Goal: Information Seeking & Learning: Learn about a topic

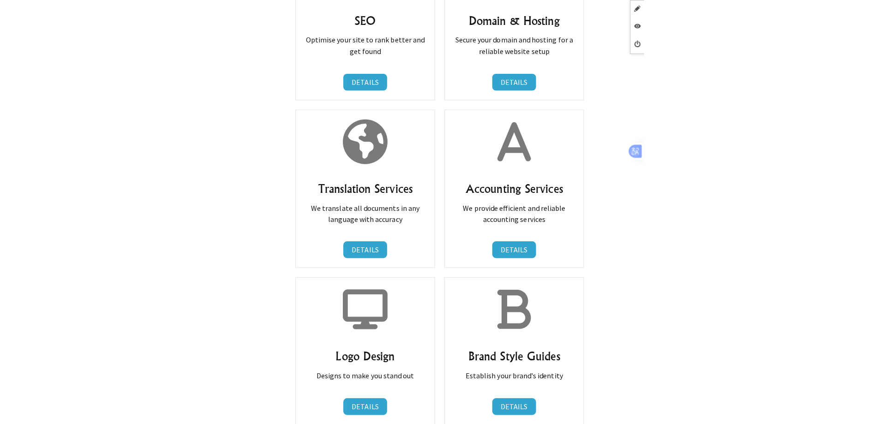
scroll to position [1753, 0]
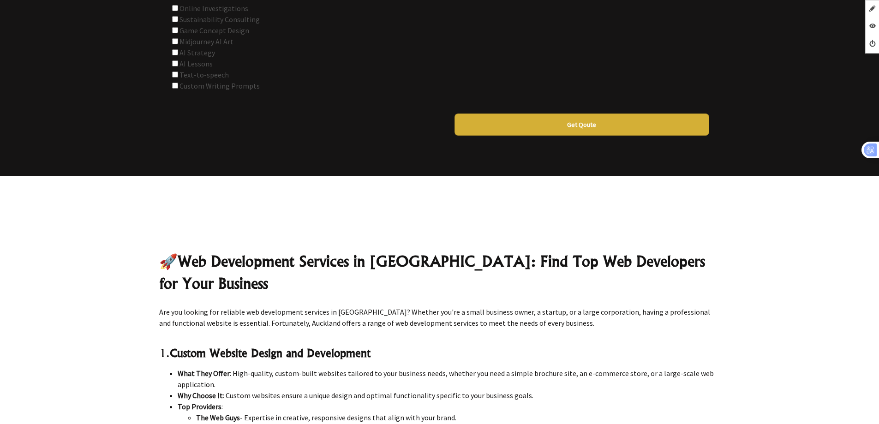
scroll to position [25870, 0]
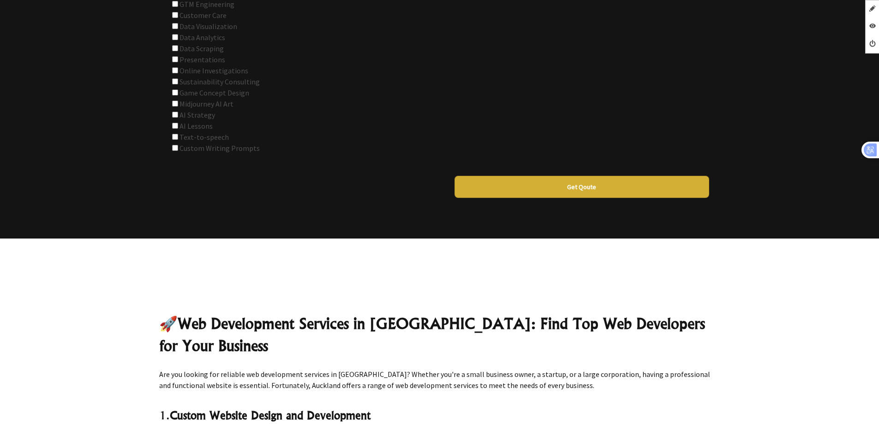
click at [300, 314] on strong "Web Development Services in Auckland: Find Top Web Developers for Your Business" at bounding box center [432, 334] width 546 height 41
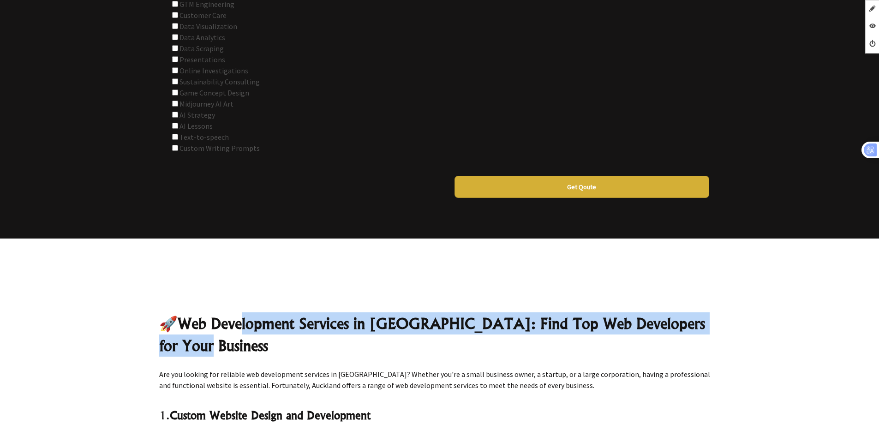
drag, startPoint x: 250, startPoint y: 204, endPoint x: 349, endPoint y: 222, distance: 100.3
click at [349, 312] on h2 "🚀 Web Development Services in Auckland: Find Top Web Developers for Your Busine…" at bounding box center [439, 334] width 561 height 44
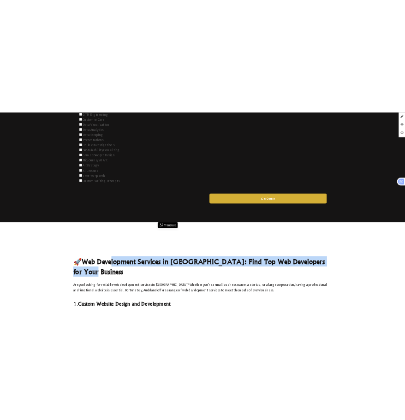
scroll to position [35925, 0]
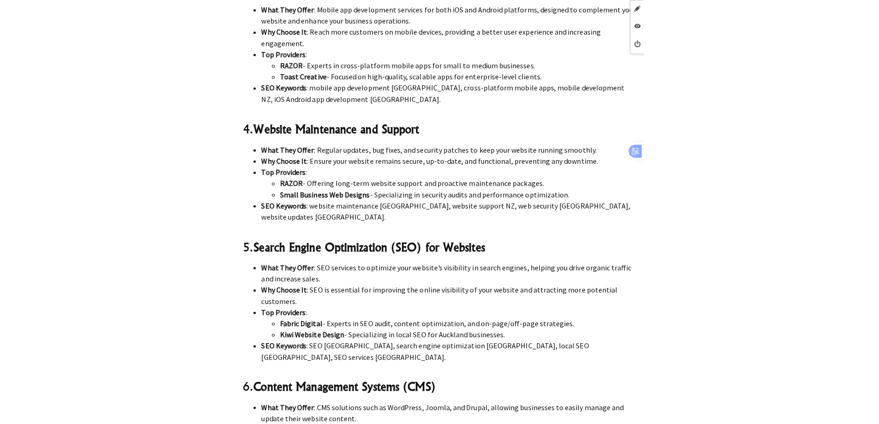
scroll to position [26654, 0]
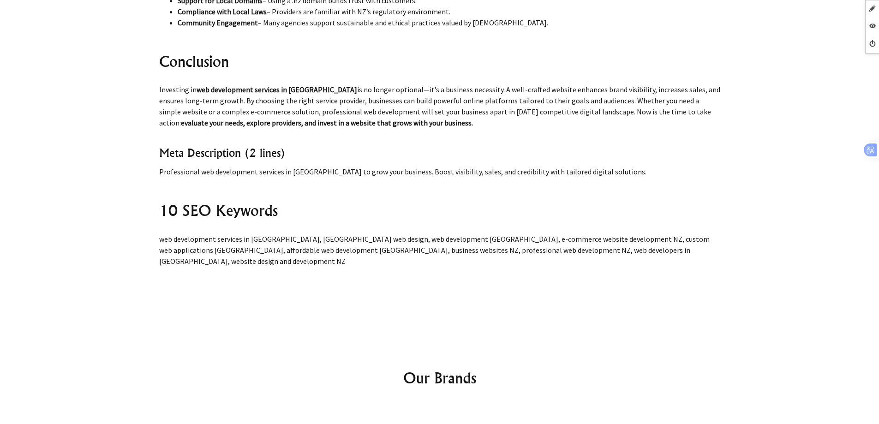
scroll to position [27597, 0]
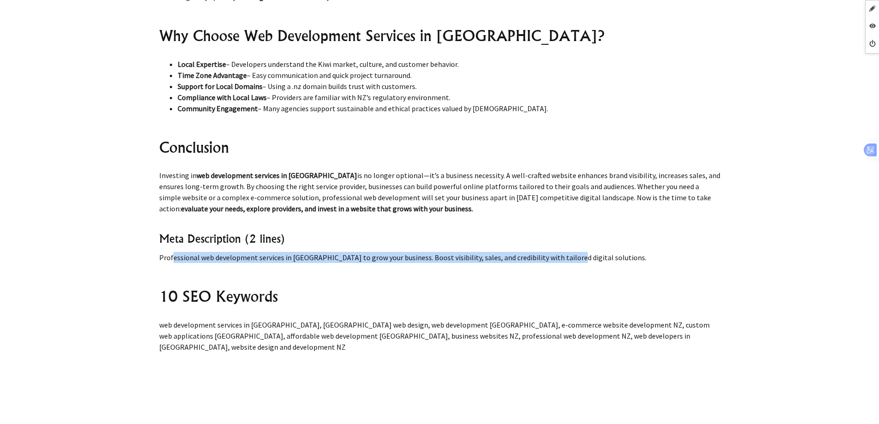
drag, startPoint x: 162, startPoint y: 149, endPoint x: 558, endPoint y: 148, distance: 395.8
click at [558, 252] on p "Professional web development services in New Zealand to grow your business. Boo…" at bounding box center [439, 257] width 561 height 11
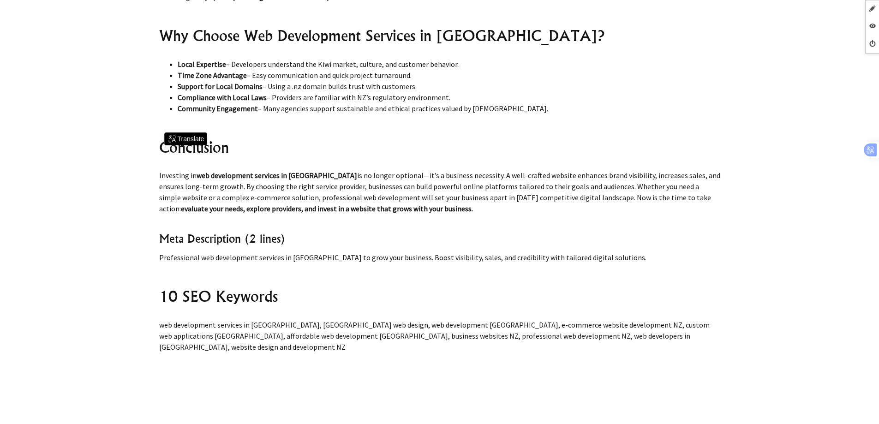
click at [590, 252] on p "Professional web development services in New Zealand to grow your business. Boo…" at bounding box center [439, 257] width 561 height 11
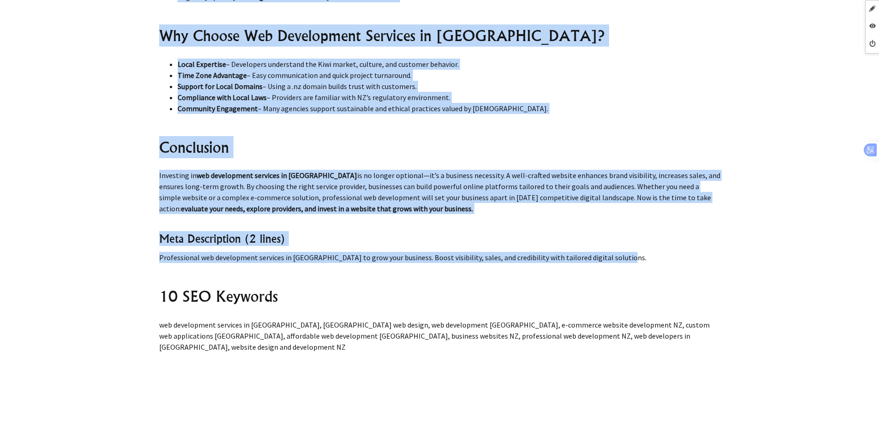
drag, startPoint x: 618, startPoint y: 151, endPoint x: 147, endPoint y: 150, distance: 471.0
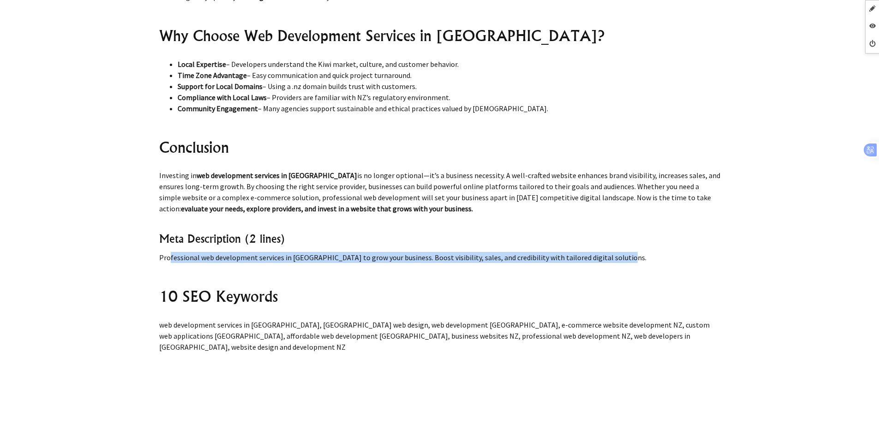
drag, startPoint x: 160, startPoint y: 151, endPoint x: 612, endPoint y: 153, distance: 452.1
click at [612, 252] on p "Professional web development services in New Zealand to grow your business. Boo…" at bounding box center [439, 257] width 561 height 11
copy p "Professional web development services in New Zealand to grow your business. Boo…"
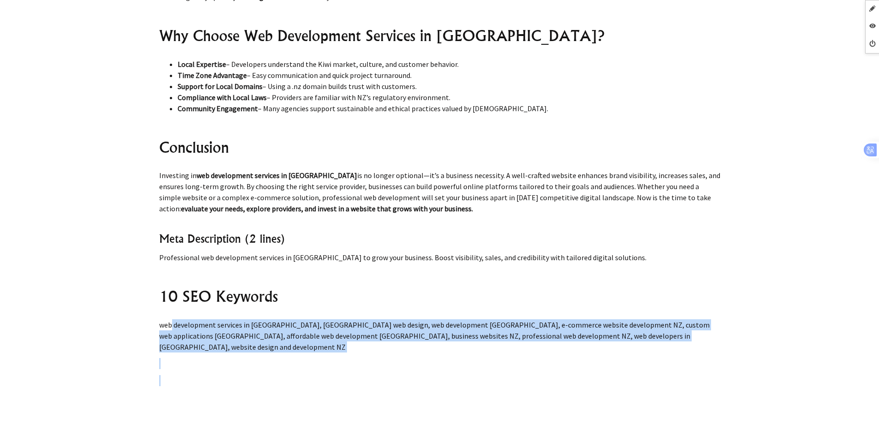
drag, startPoint x: 158, startPoint y: 218, endPoint x: 665, endPoint y: 259, distance: 508.6
copy div "web development services in New Zealand, New Zealand web design, web developmen…"
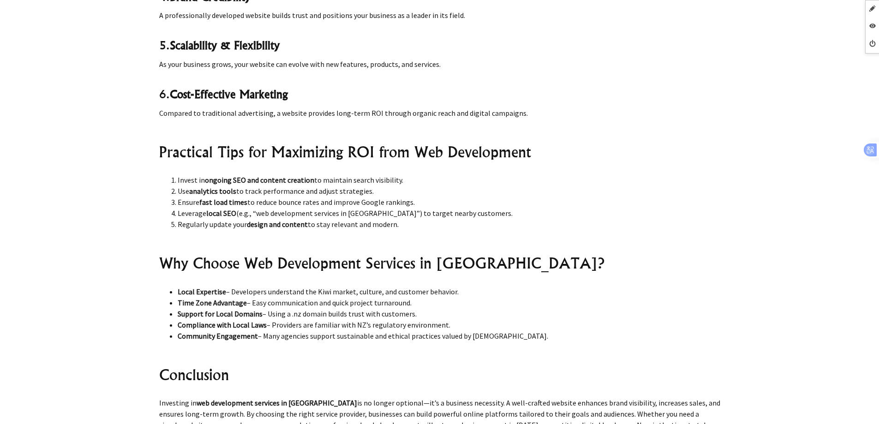
scroll to position [27280, 0]
